Goal: Transaction & Acquisition: Purchase product/service

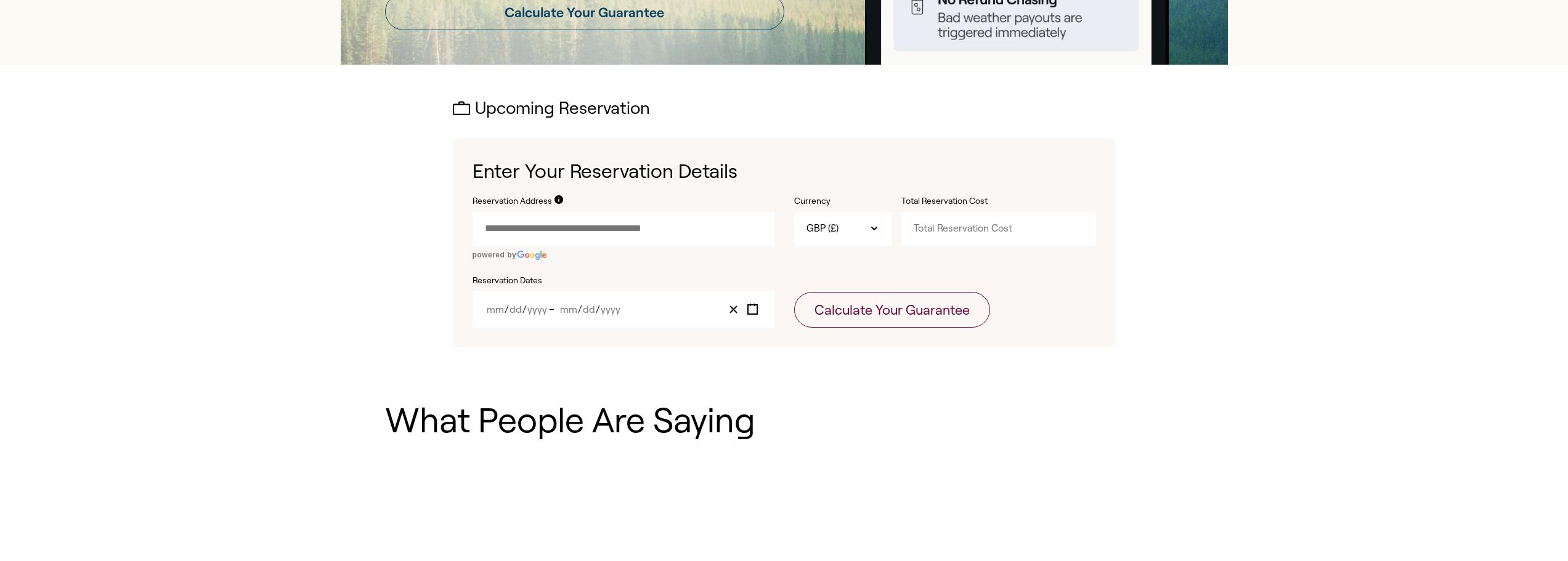
scroll to position [308, 0]
click at [619, 235] on input "Reservation Address" at bounding box center [623, 230] width 302 height 33
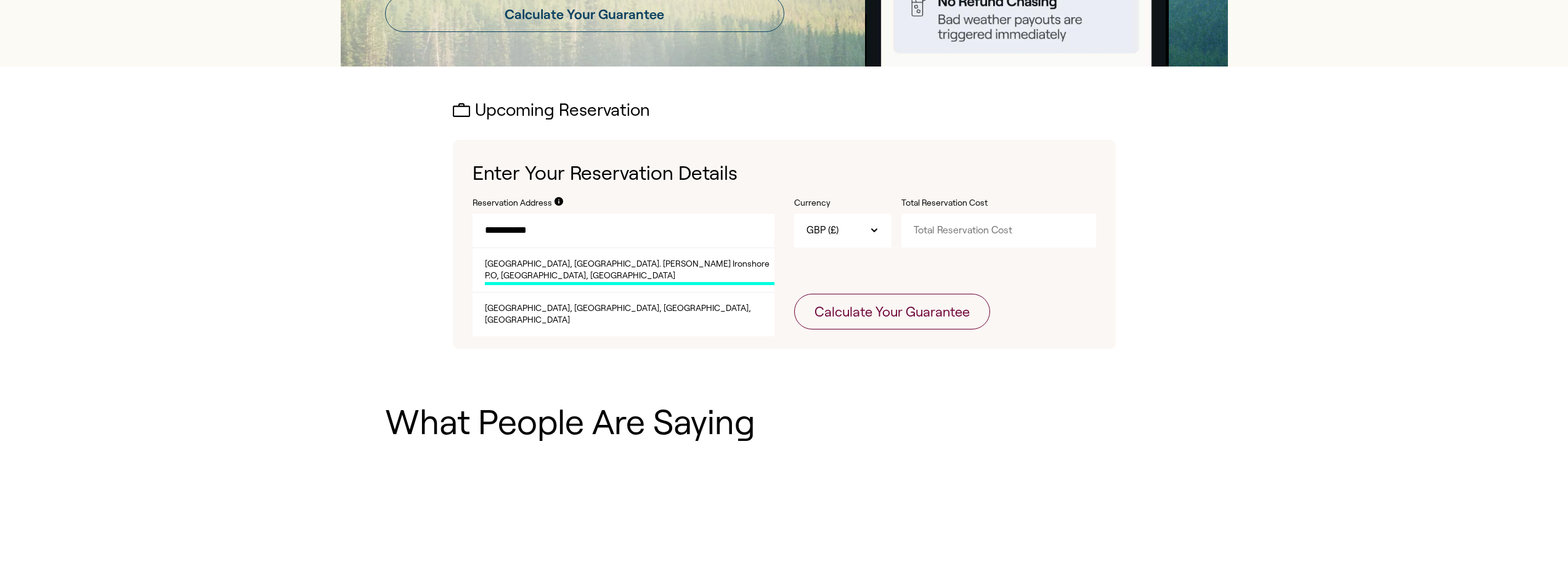
click at [619, 269] on span "[GEOGRAPHIC_DATA], [GEOGRAPHIC_DATA]. [PERSON_NAME] Ironshore P.O, [GEOGRAPHIC_…" at bounding box center [629, 272] width 289 height 27
type input "**********"
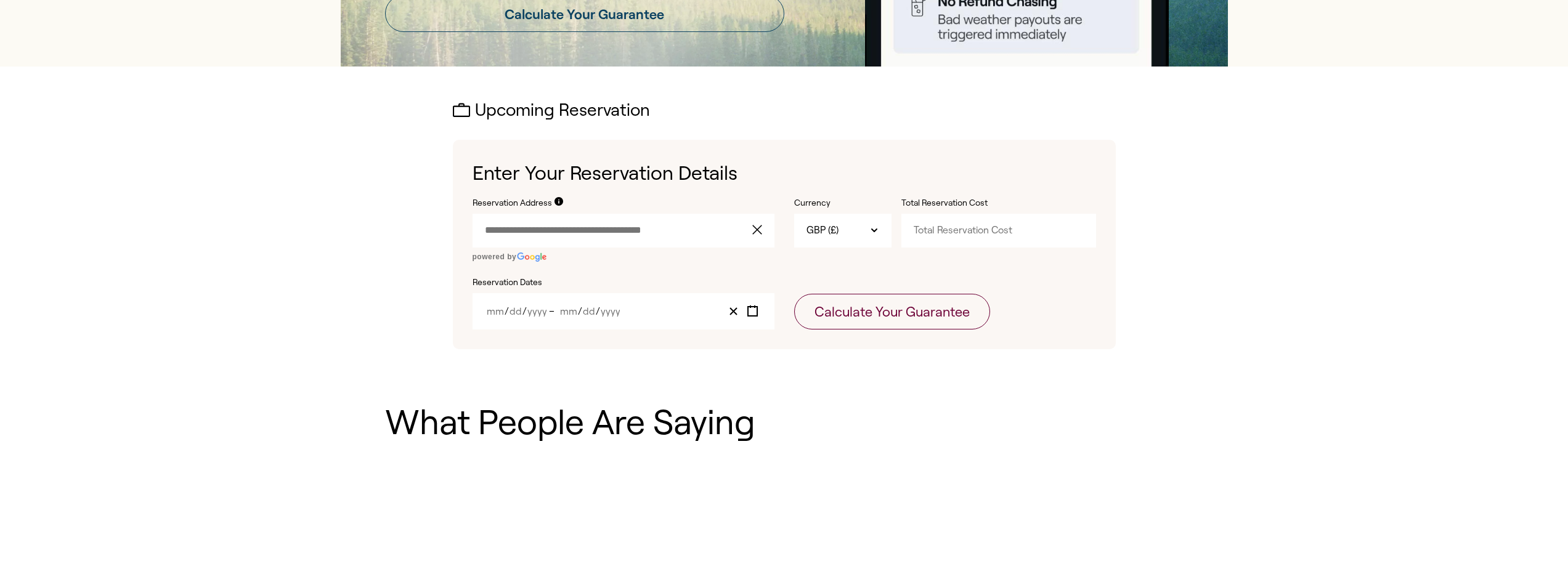
click at [949, 235] on input "Total Reservation Cost" at bounding box center [998, 230] width 195 height 33
type input "1841"
click at [637, 302] on div "/ / – / /" at bounding box center [623, 311] width 302 height 36
click at [714, 310] on div "/ / – / /" at bounding box center [623, 311] width 302 height 36
click at [756, 313] on icon "Toggle calendar" at bounding box center [753, 311] width 12 height 12
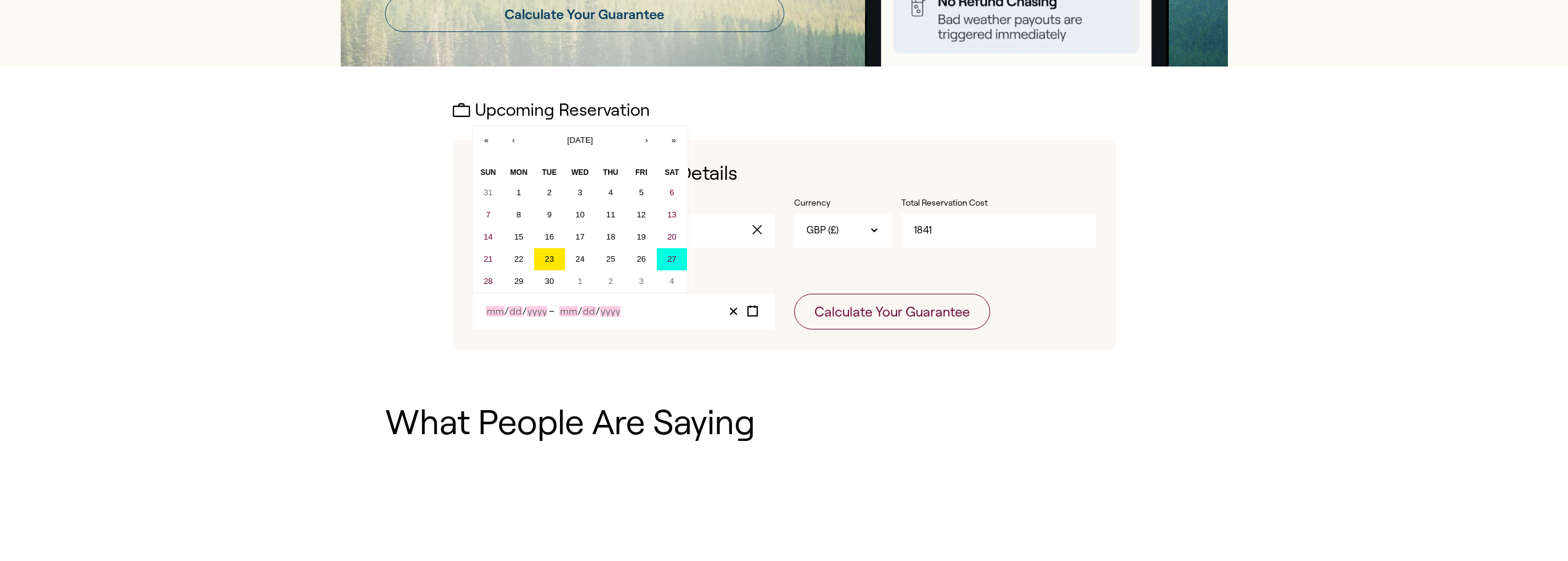
click at [666, 263] on button "27" at bounding box center [672, 259] width 31 height 22
click at [668, 281] on button "4" at bounding box center [672, 281] width 31 height 22
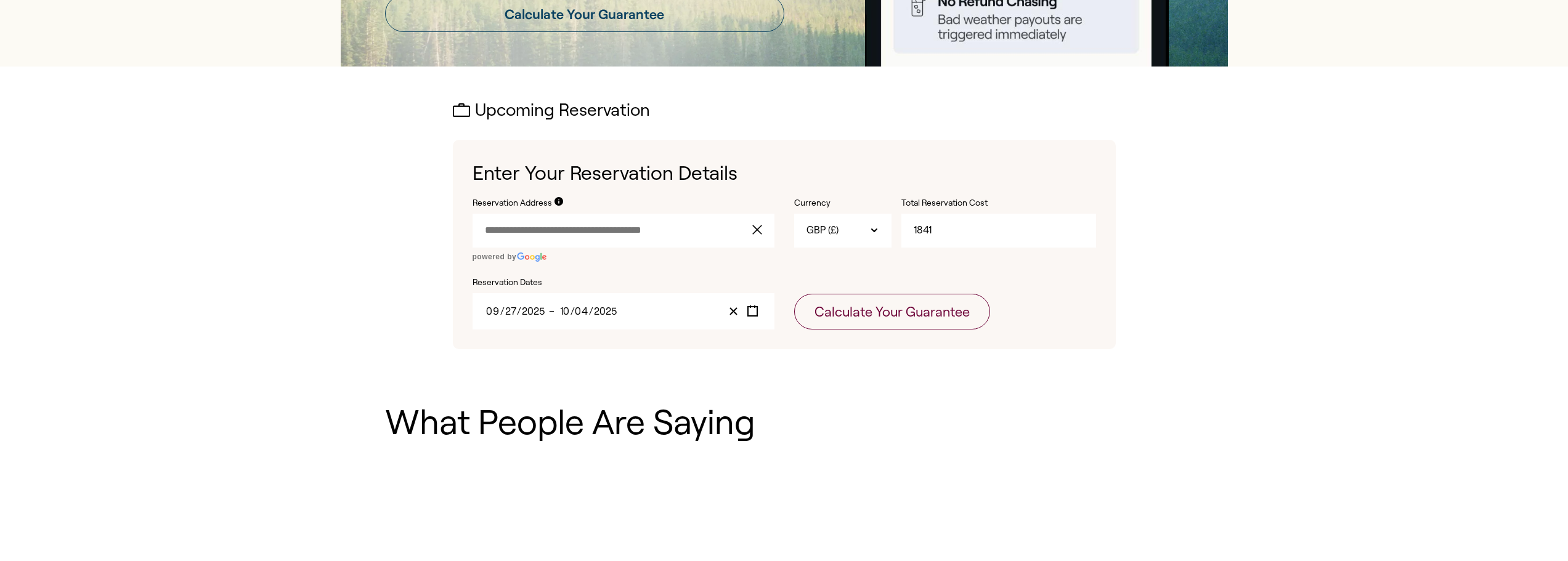
type input "9"
type input "27"
type input "2025"
type input "10"
type input "4"
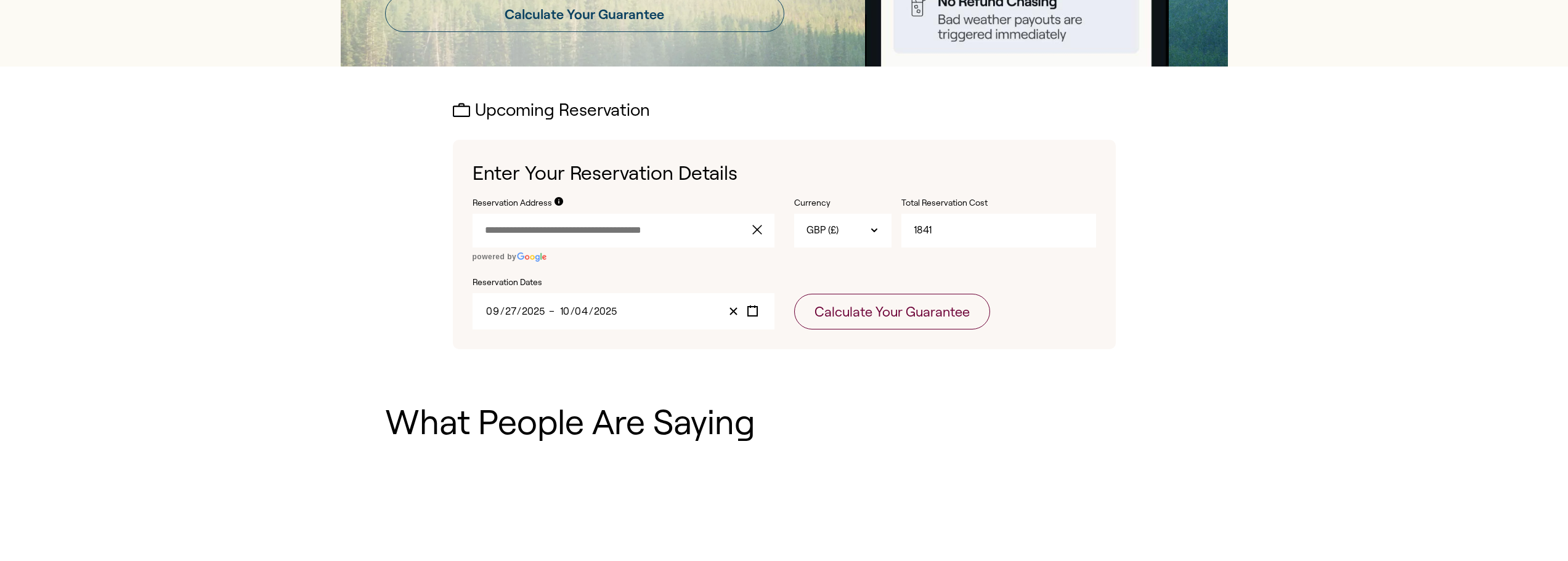
type input "2025"
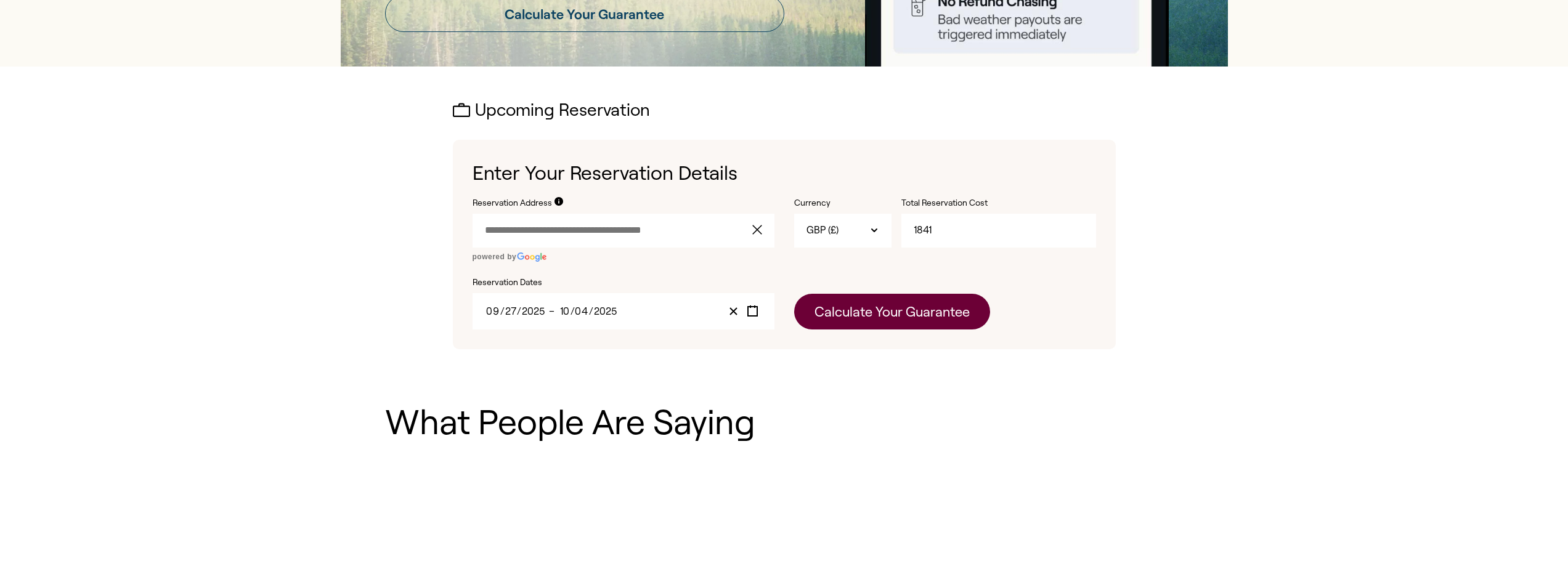
click at [856, 317] on button "Calculate Your Guarantee" at bounding box center [892, 311] width 196 height 36
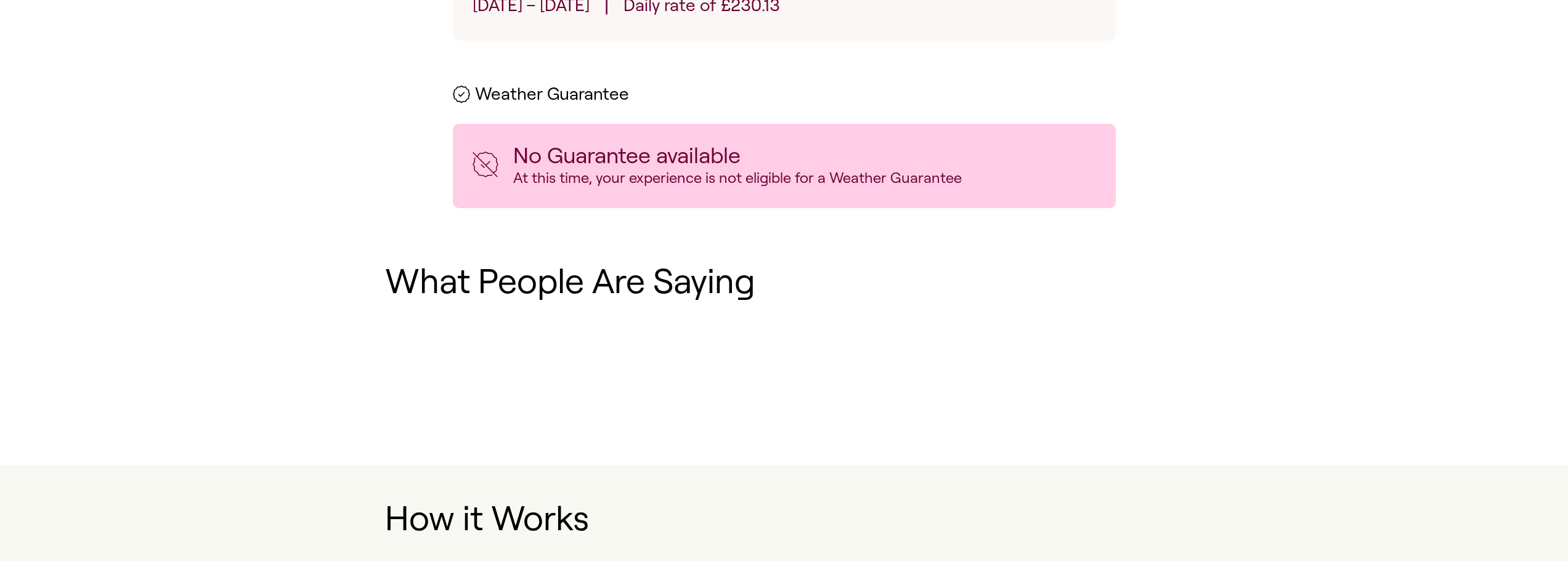
scroll to position [739, 0]
